Goal: Check status: Check status

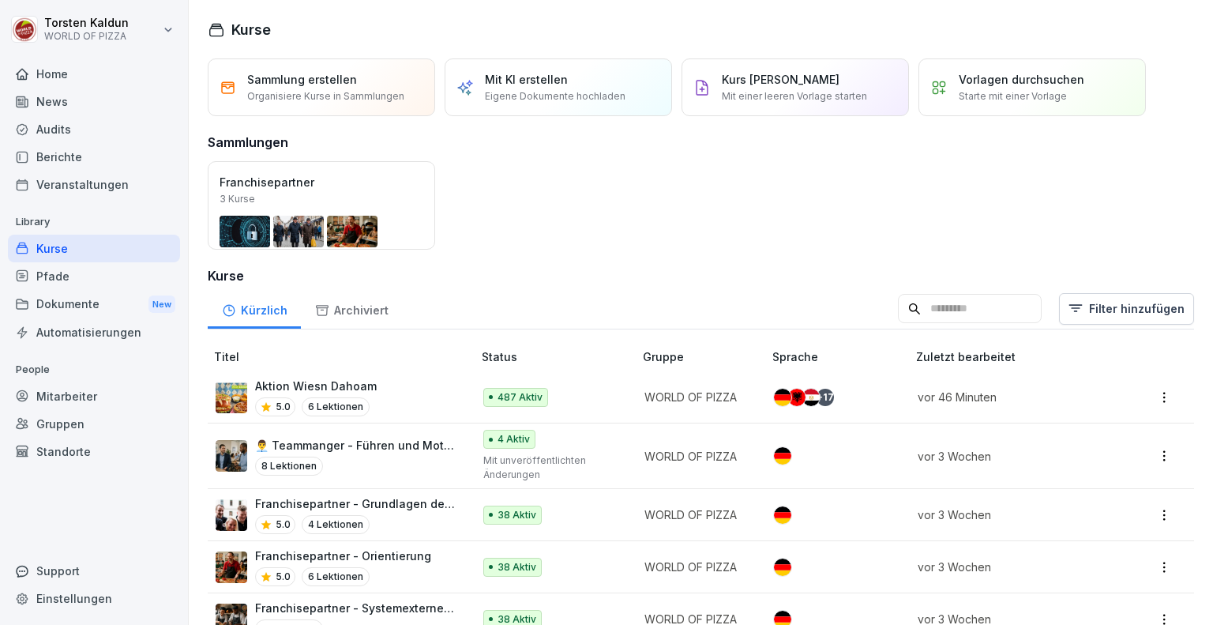
click at [86, 149] on div "Berichte" at bounding box center [94, 157] width 172 height 28
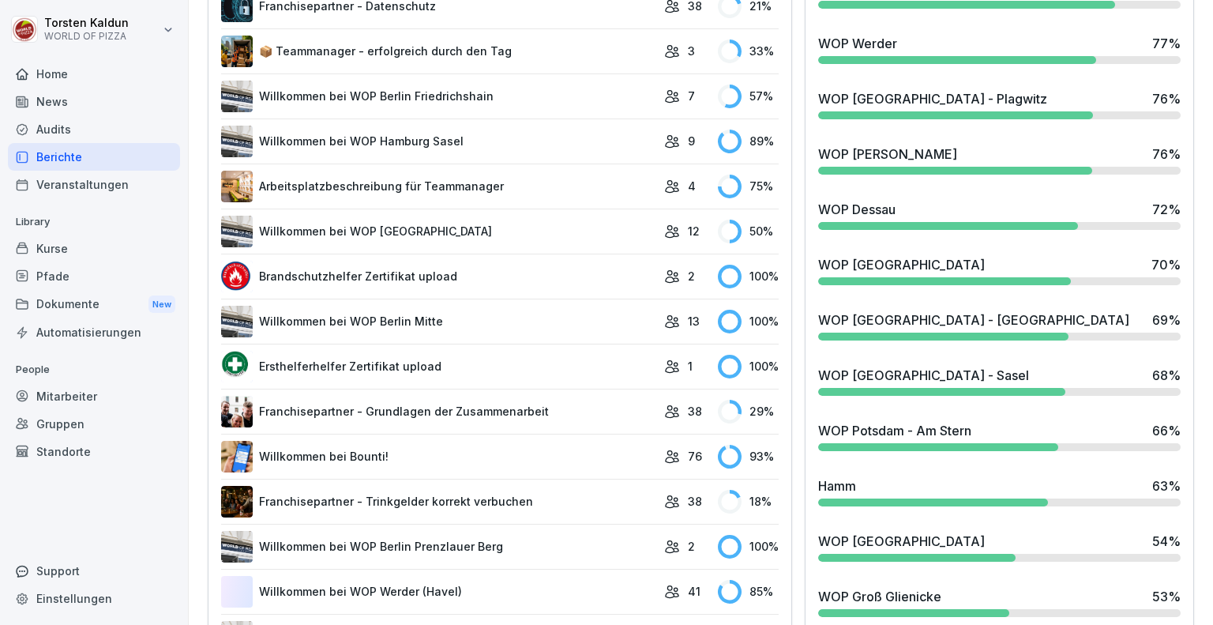
scroll to position [1261, 0]
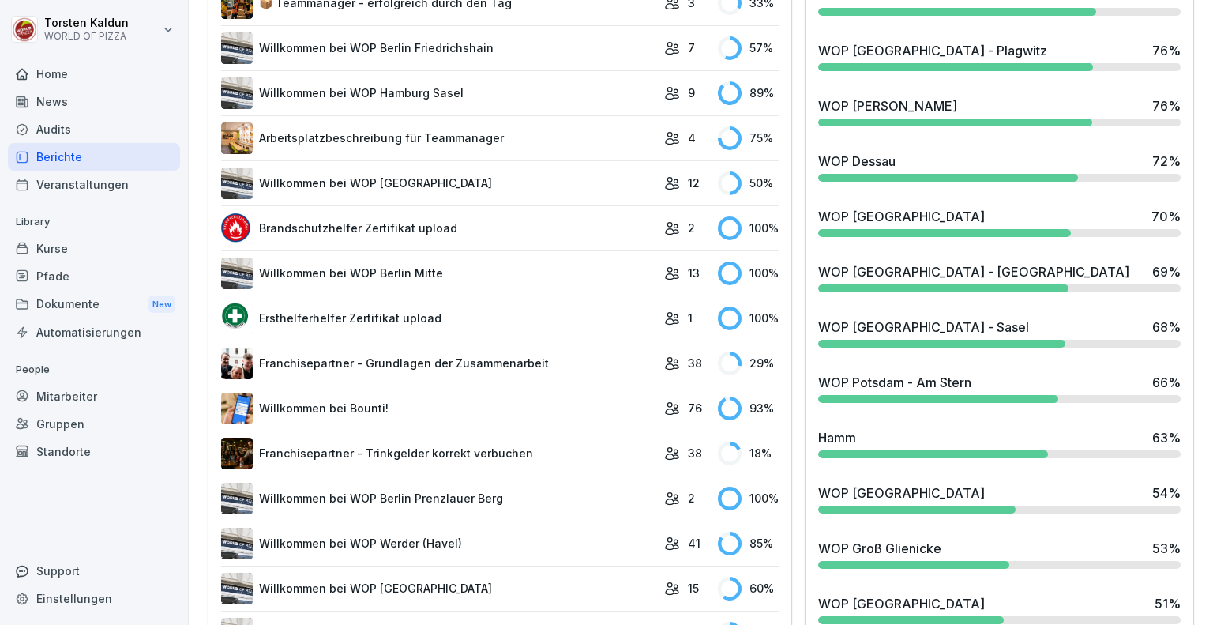
click at [883, 400] on div "WOP Potsdam - Am [PERSON_NAME] 66 %" at bounding box center [999, 388] width 375 height 43
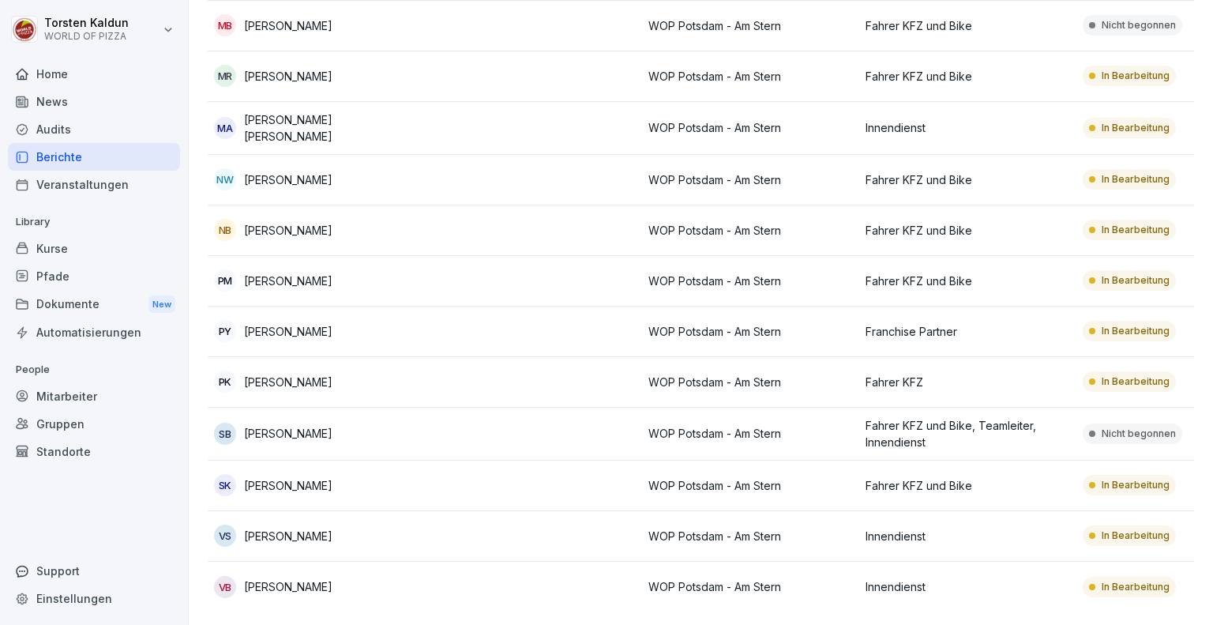
scroll to position [859, 0]
click at [980, 419] on p "Fahrer KFZ und Bike, Teamleiter, Innendienst" at bounding box center [968, 433] width 205 height 33
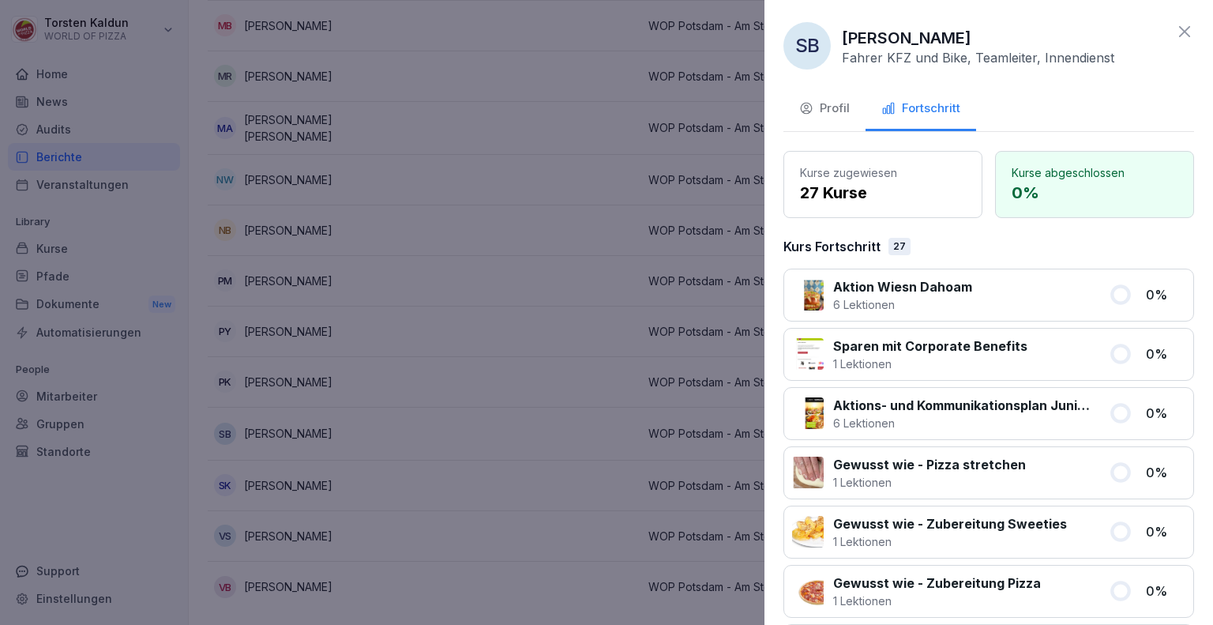
click at [815, 98] on button "Profil" at bounding box center [825, 109] width 82 height 43
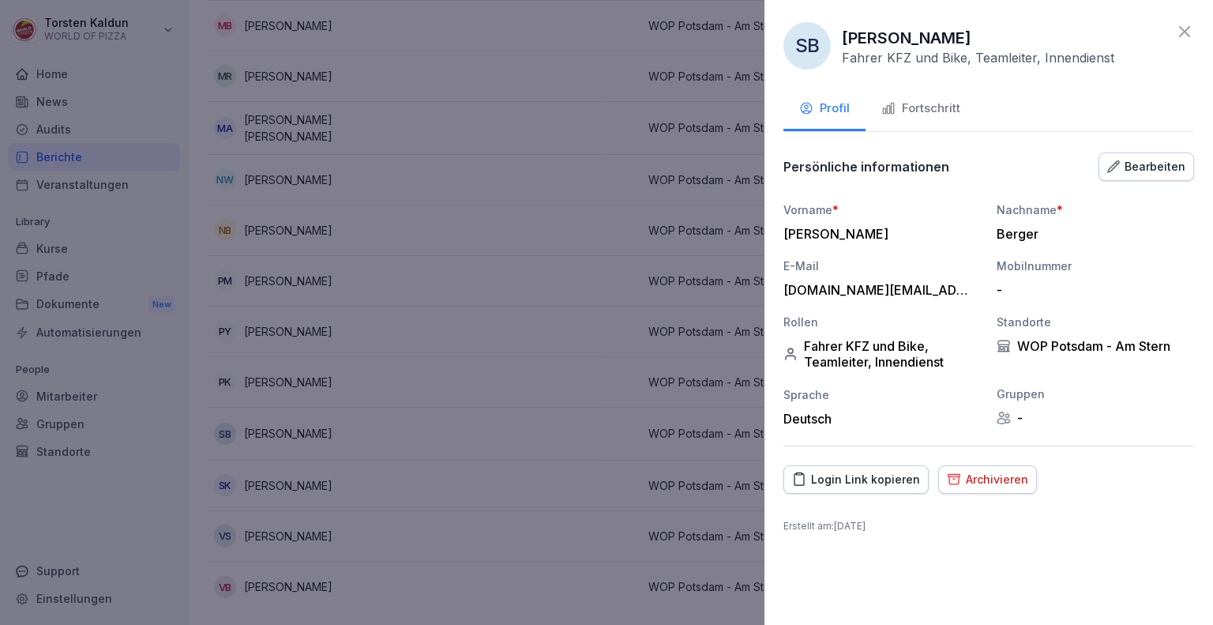
click at [411, 367] on div at bounding box center [606, 312] width 1213 height 625
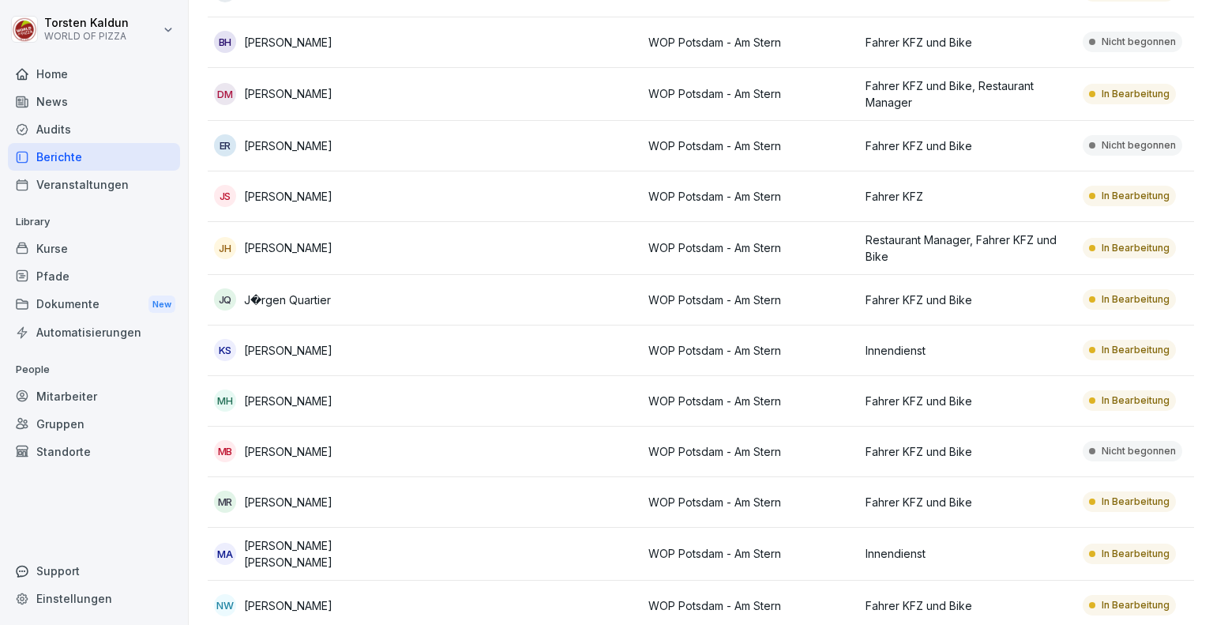
scroll to position [415, 0]
click at [525, 243] on td at bounding box center [533, 249] width 217 height 53
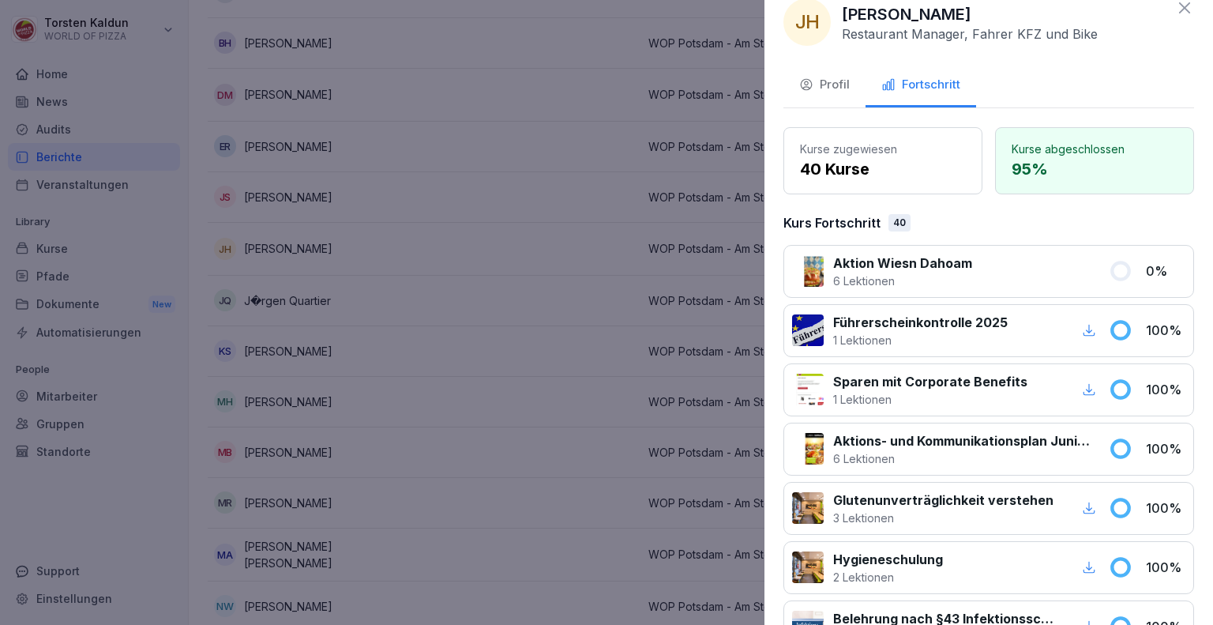
scroll to position [0, 0]
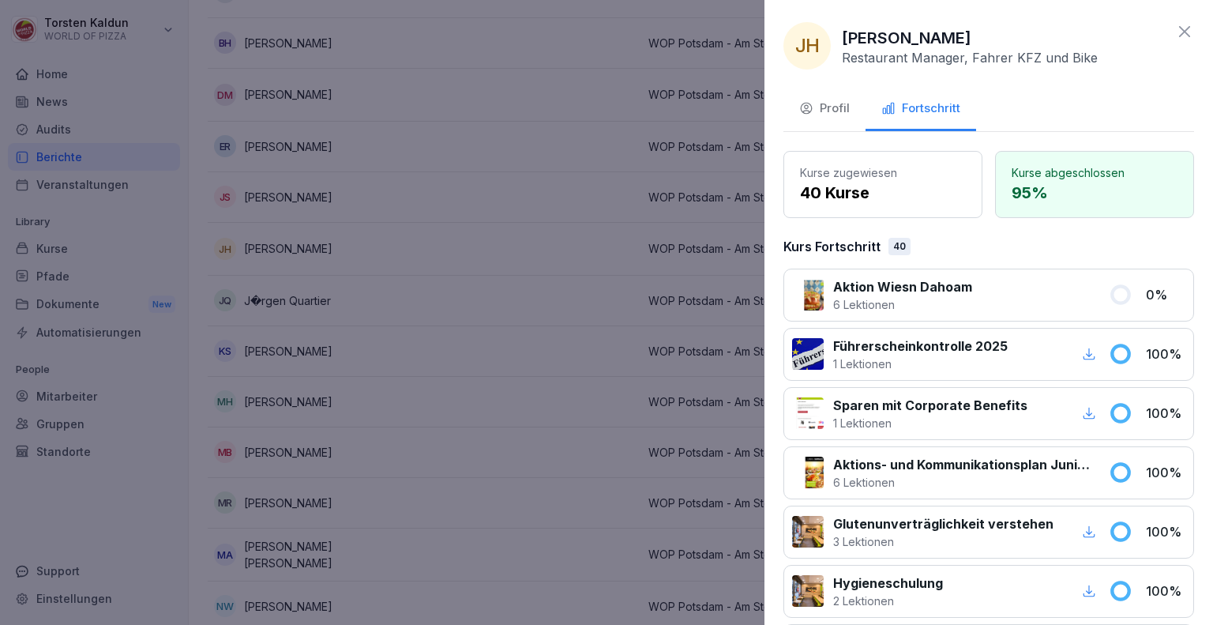
click at [491, 240] on div at bounding box center [606, 312] width 1213 height 625
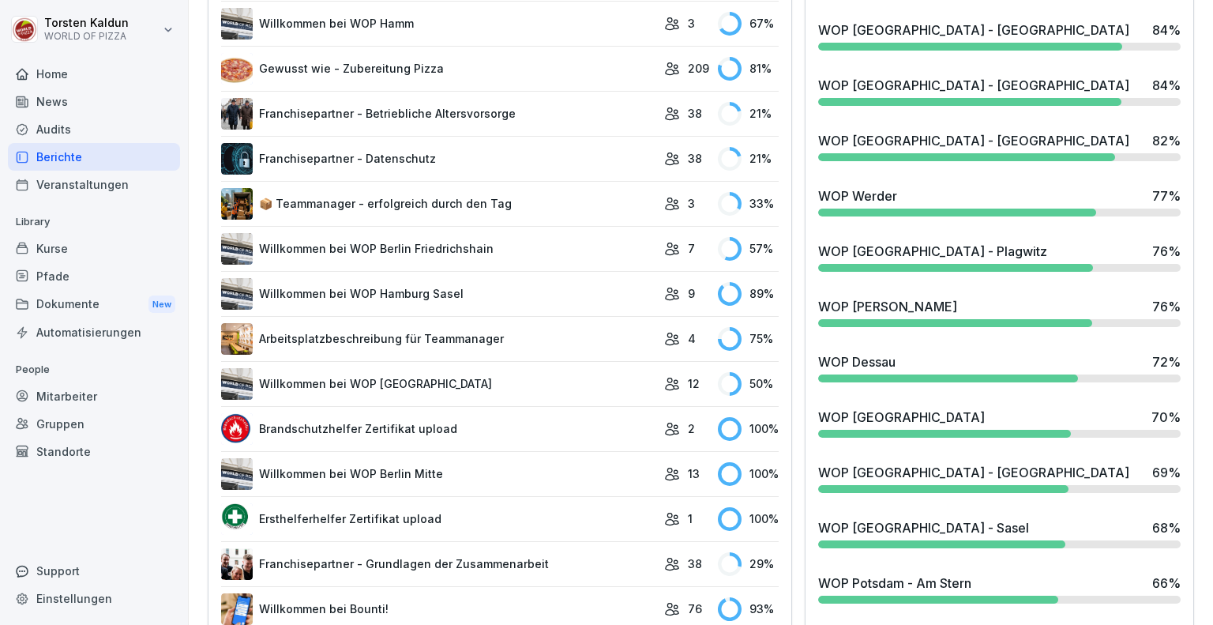
scroll to position [1064, 0]
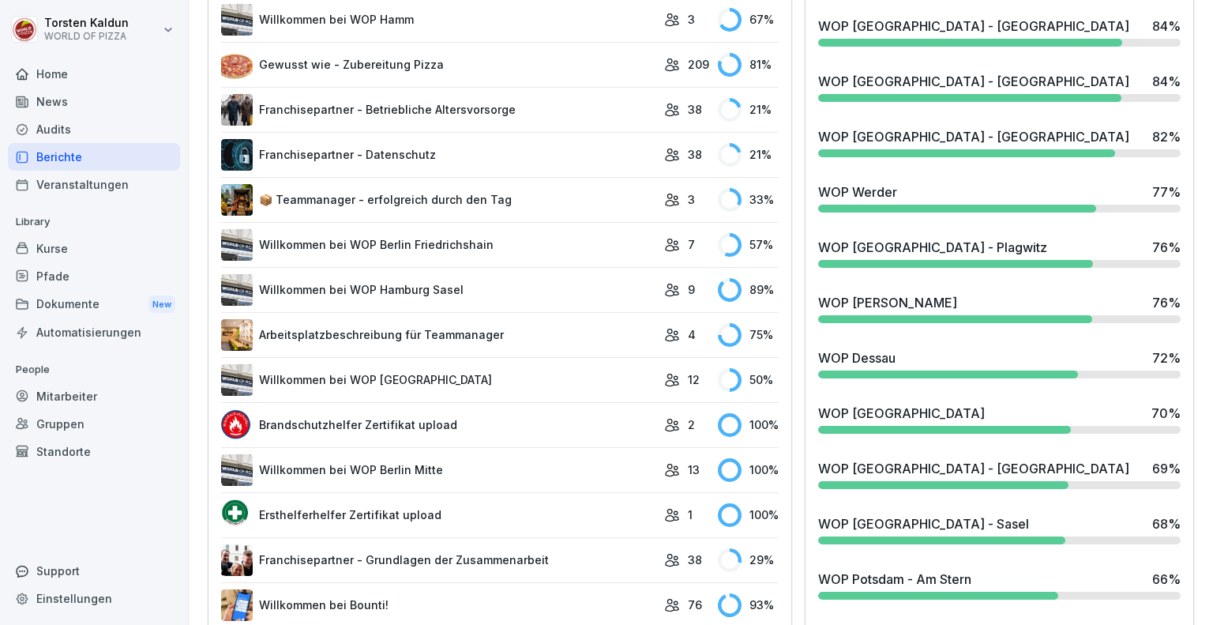
click at [970, 592] on div at bounding box center [938, 596] width 240 height 8
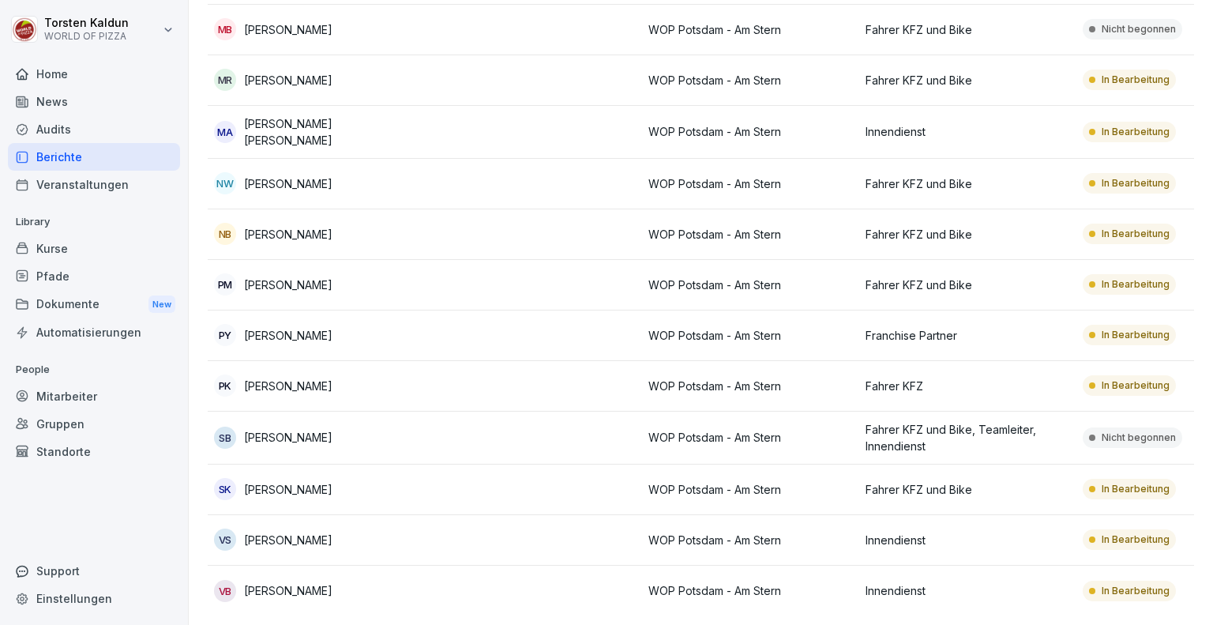
scroll to position [859, 0]
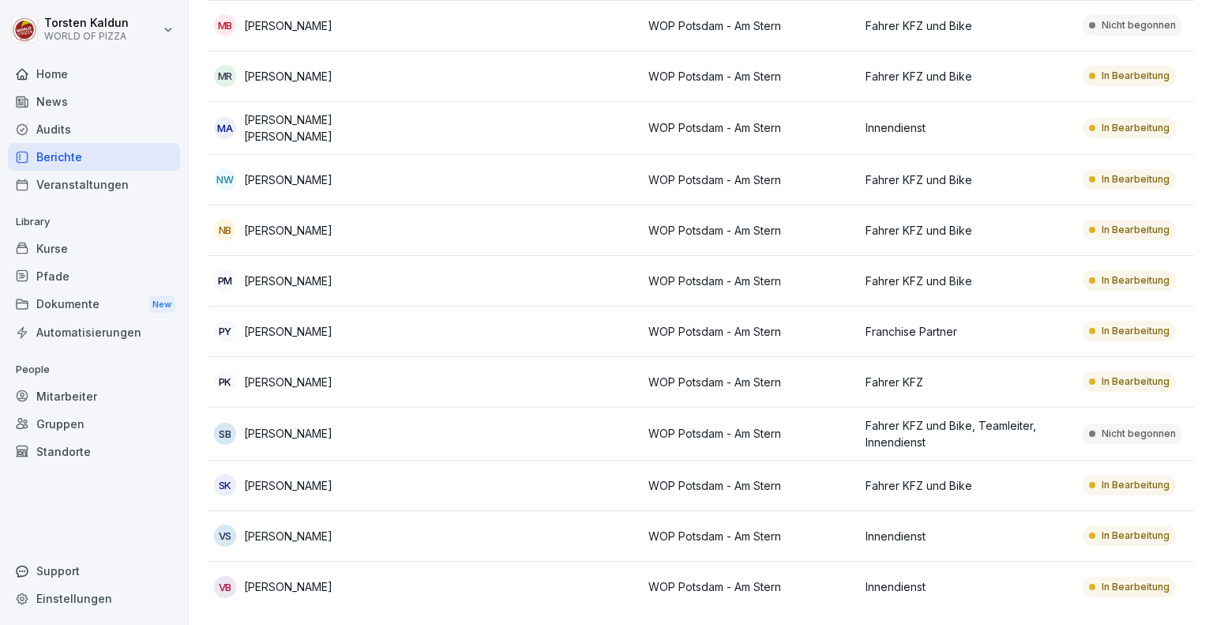
click at [103, 395] on div "Mitarbeiter" at bounding box center [94, 396] width 172 height 28
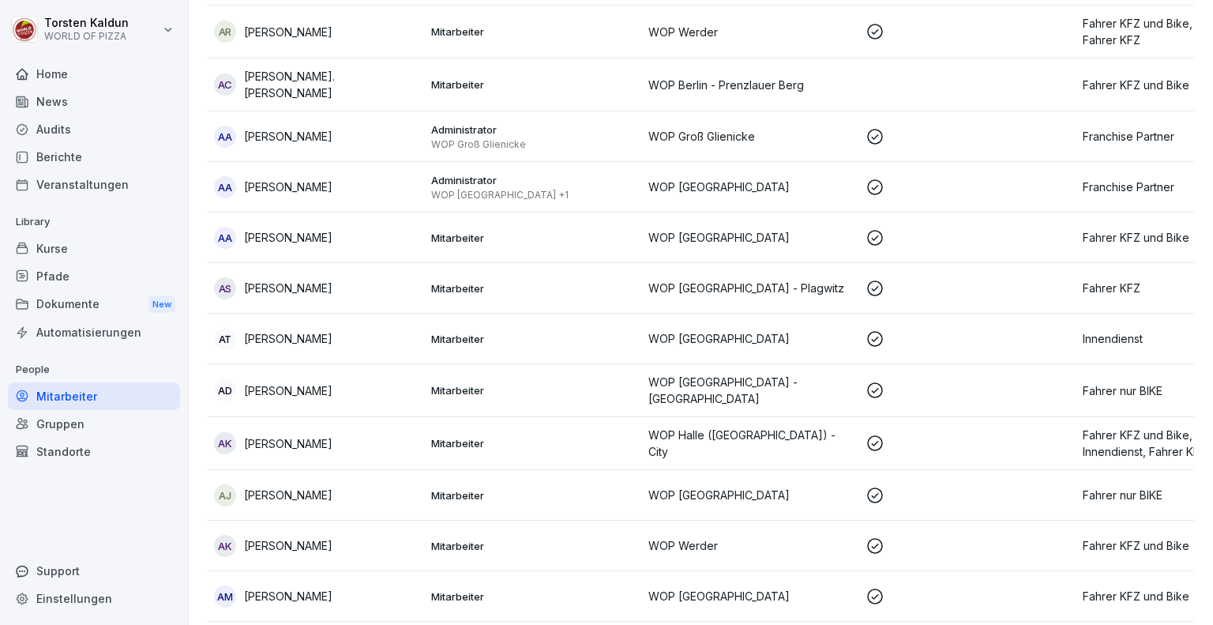
scroll to position [16, 0]
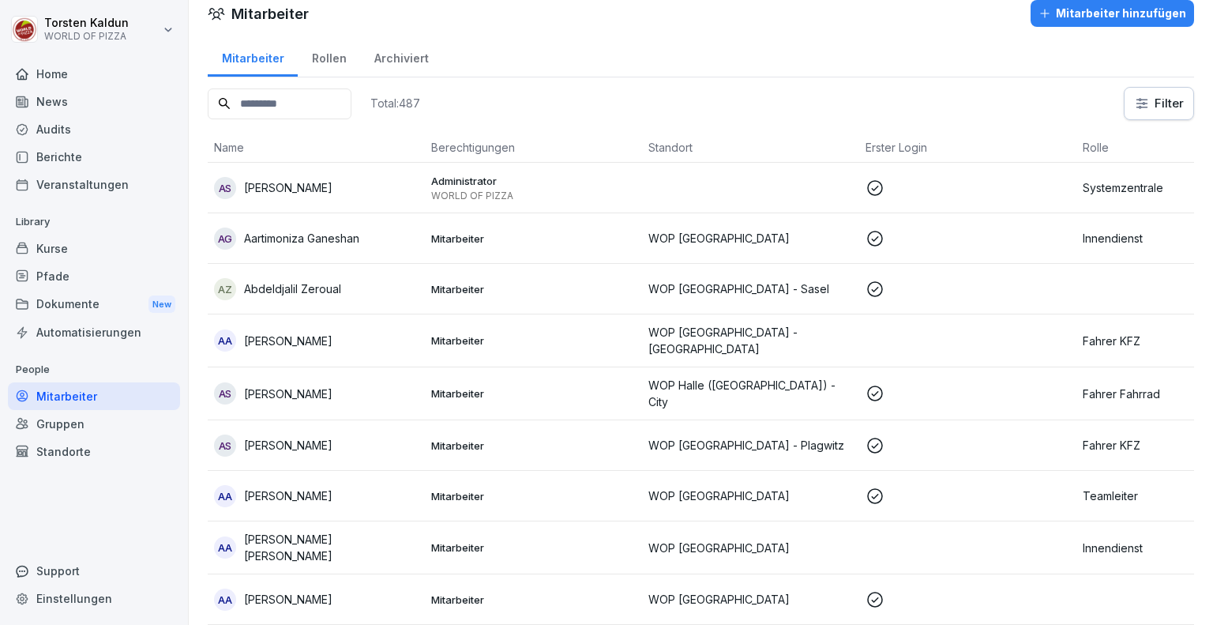
click at [305, 100] on input at bounding box center [280, 103] width 144 height 31
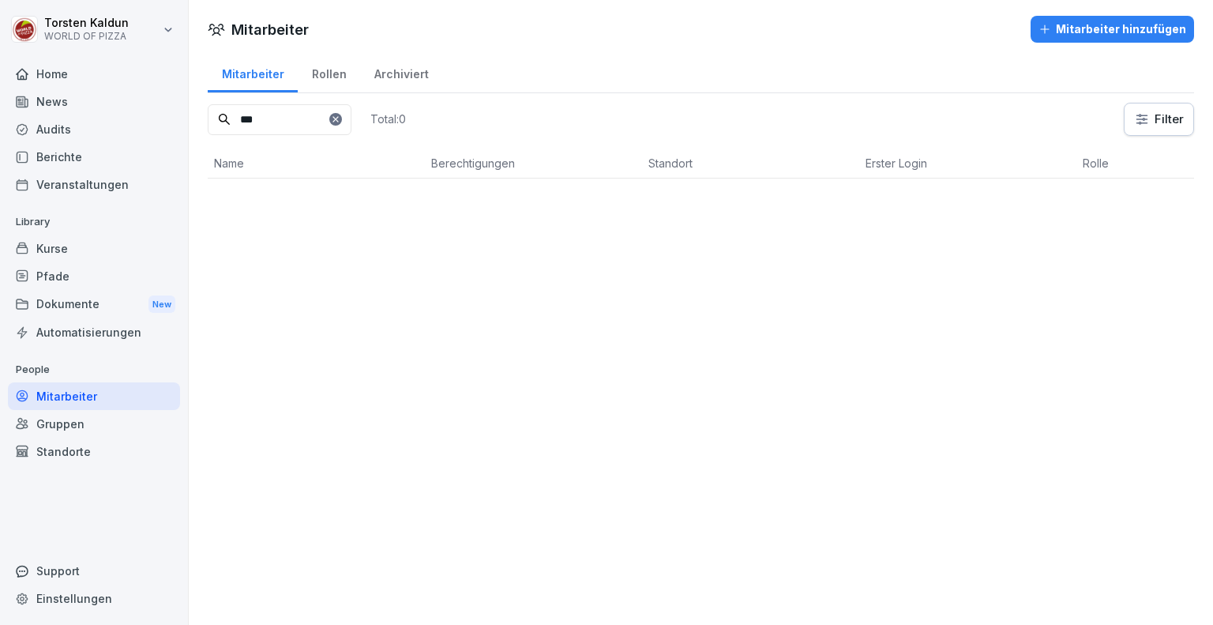
scroll to position [0, 0]
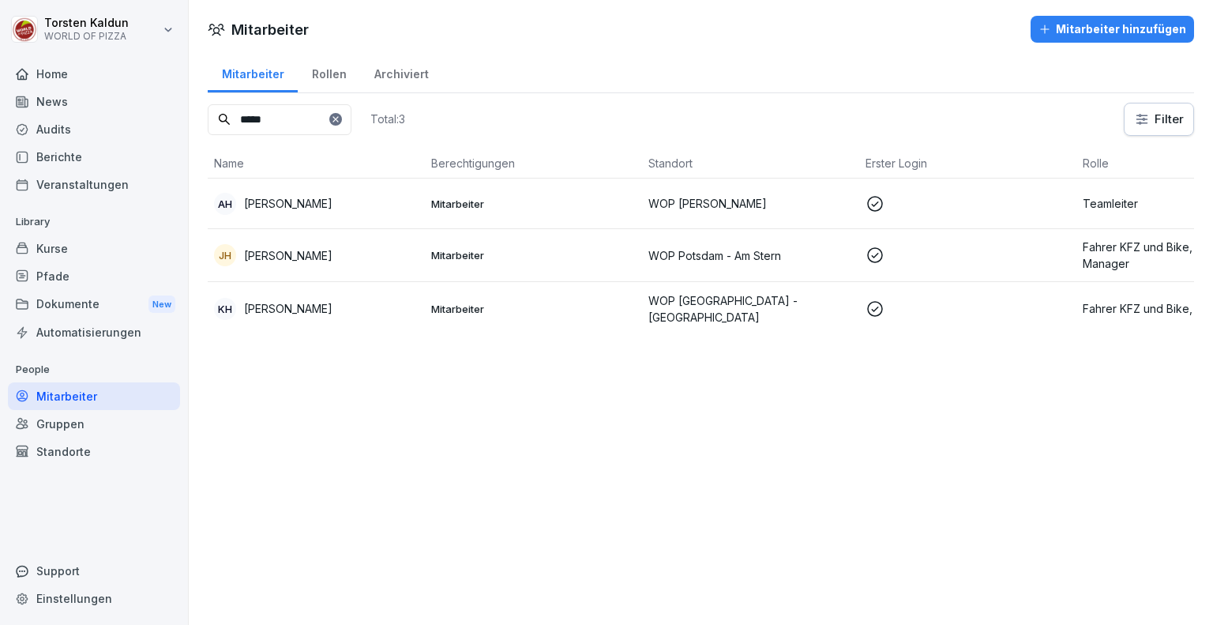
type input "*****"
click at [374, 258] on div "[PERSON_NAME] [PERSON_NAME]" at bounding box center [316, 255] width 205 height 22
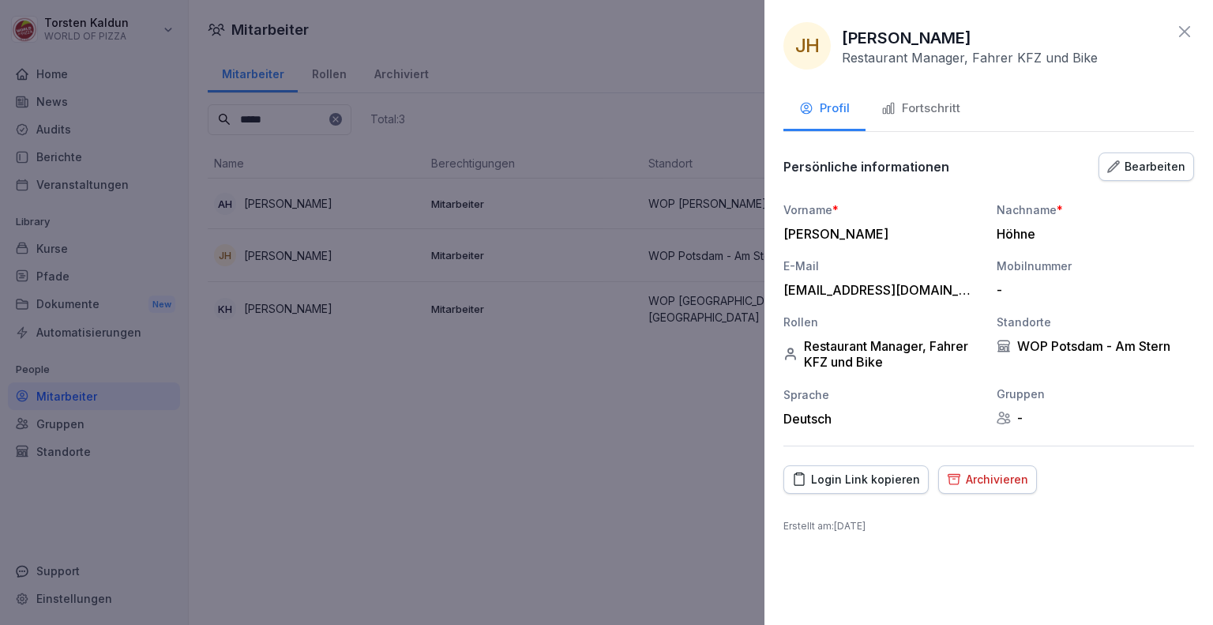
click at [938, 112] on div "Fortschritt" at bounding box center [921, 109] width 79 height 18
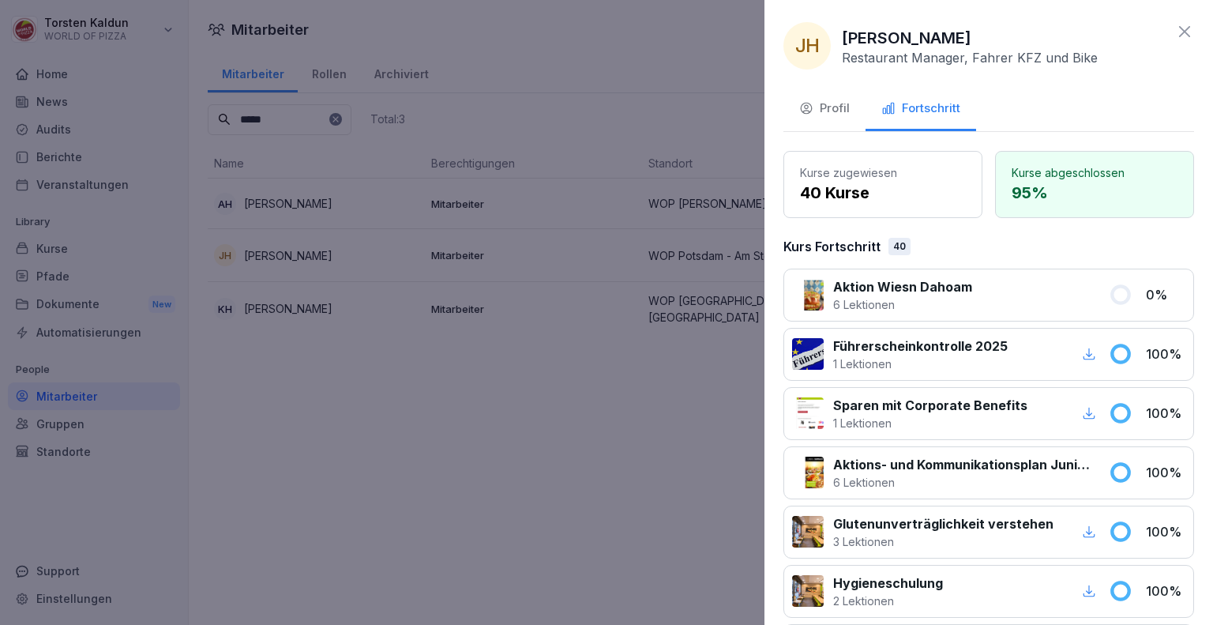
click at [1179, 23] on icon at bounding box center [1184, 31] width 19 height 19
